Goal: Task Accomplishment & Management: Use online tool/utility

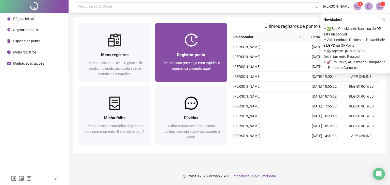
click at [196, 51] on div "Registrar ponto Registre sua presença com rapidez e segurança clicando aqui!" at bounding box center [191, 64] width 72 height 35
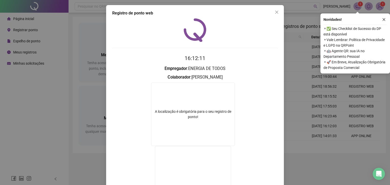
click at [238, 102] on form "A localização é obrigatória para o seu registro de ponto!" at bounding box center [195, 147] width 166 height 129
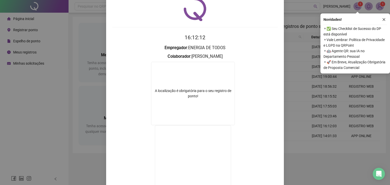
scroll to position [59, 0]
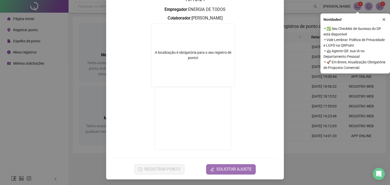
click at [224, 168] on span "SOLICITAR AJUSTE" at bounding box center [233, 170] width 35 height 6
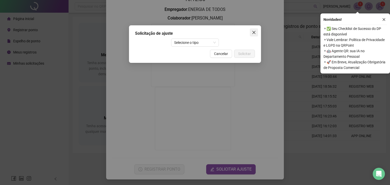
click at [254, 32] on icon "close" at bounding box center [254, 32] width 3 height 3
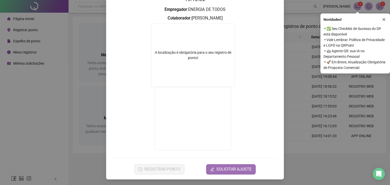
click at [229, 169] on span "SOLICITAR AJUSTE" at bounding box center [233, 170] width 35 height 6
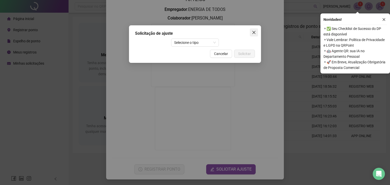
click at [254, 31] on icon "close" at bounding box center [254, 32] width 4 height 4
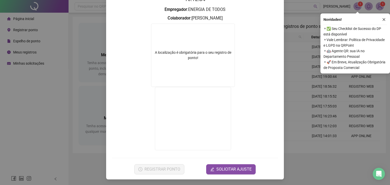
click at [289, 55] on div "Registro de ponto web 16:12:34 Empregador : ENERGIA DE TODOS Colaborador : LUCI…" at bounding box center [195, 92] width 390 height 185
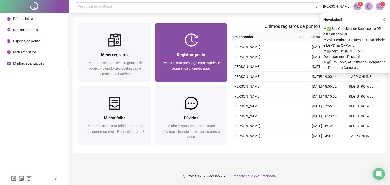
click at [210, 60] on div "Registrar ponto Registre sua presença com rapidez e segurança clicando aqui!" at bounding box center [191, 64] width 60 height 25
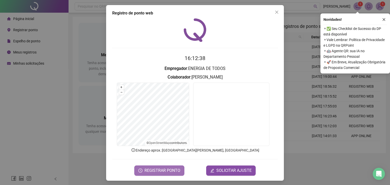
click at [166, 171] on span "REGISTRAR PONTO" at bounding box center [163, 171] width 36 height 6
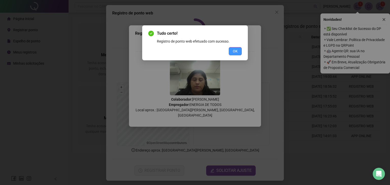
click at [237, 50] on span "OK" at bounding box center [235, 52] width 5 height 6
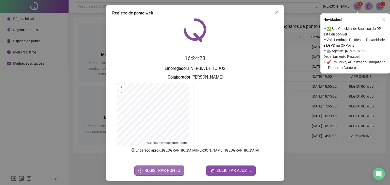
click at [160, 171] on span "REGISTRAR PONTO" at bounding box center [163, 171] width 36 height 6
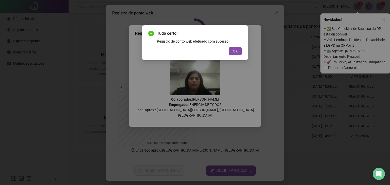
drag, startPoint x: 242, startPoint y: 47, endPoint x: 239, endPoint y: 47, distance: 2.6
click at [242, 47] on div "Tudo certo! Registro de ponto web efetuado com sucesso. OK" at bounding box center [195, 42] width 106 height 35
click at [236, 50] on span "OK" at bounding box center [235, 52] width 5 height 6
